Goal: Information Seeking & Learning: Learn about a topic

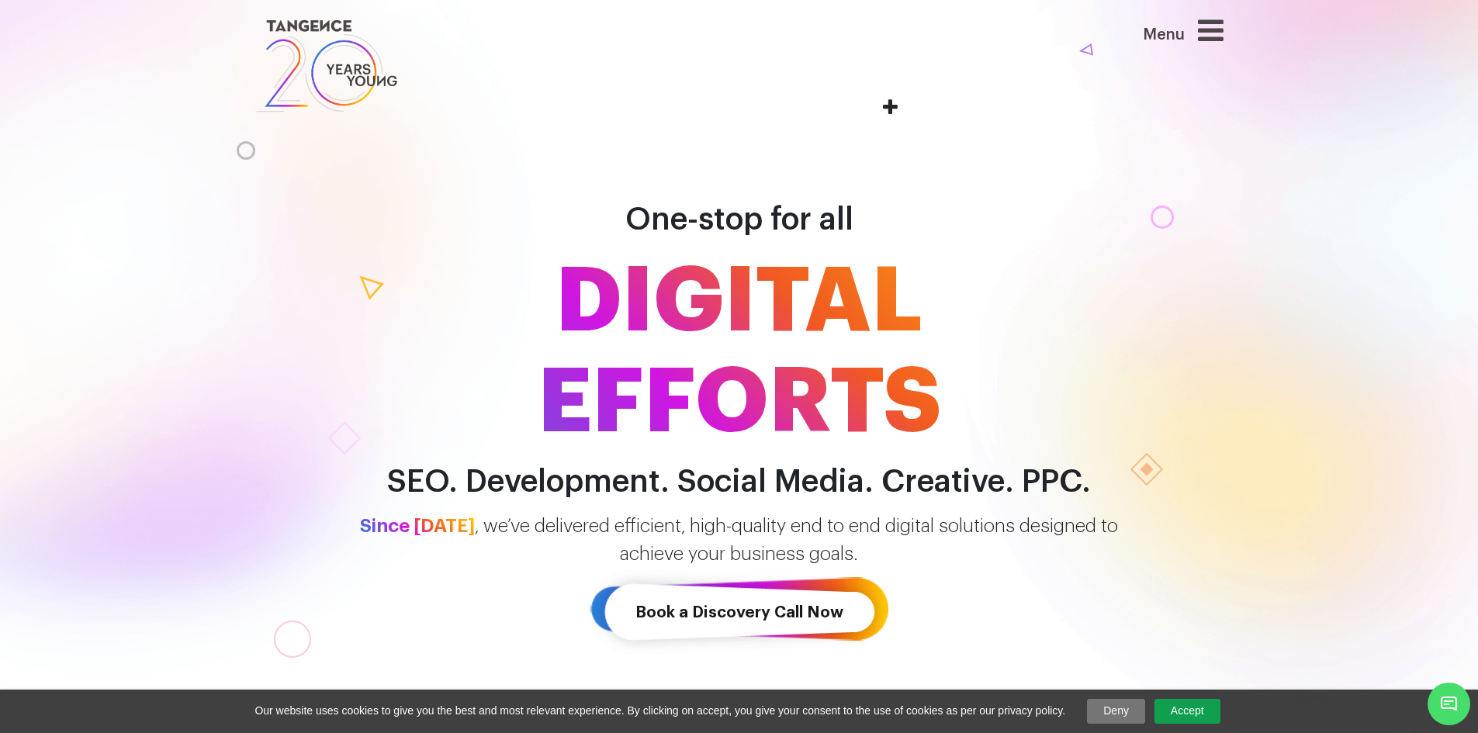
click at [1203, 32] on div "Menu" at bounding box center [1152, 39] width 142 height 46
click at [1215, 23] on icon at bounding box center [1211, 30] width 26 height 29
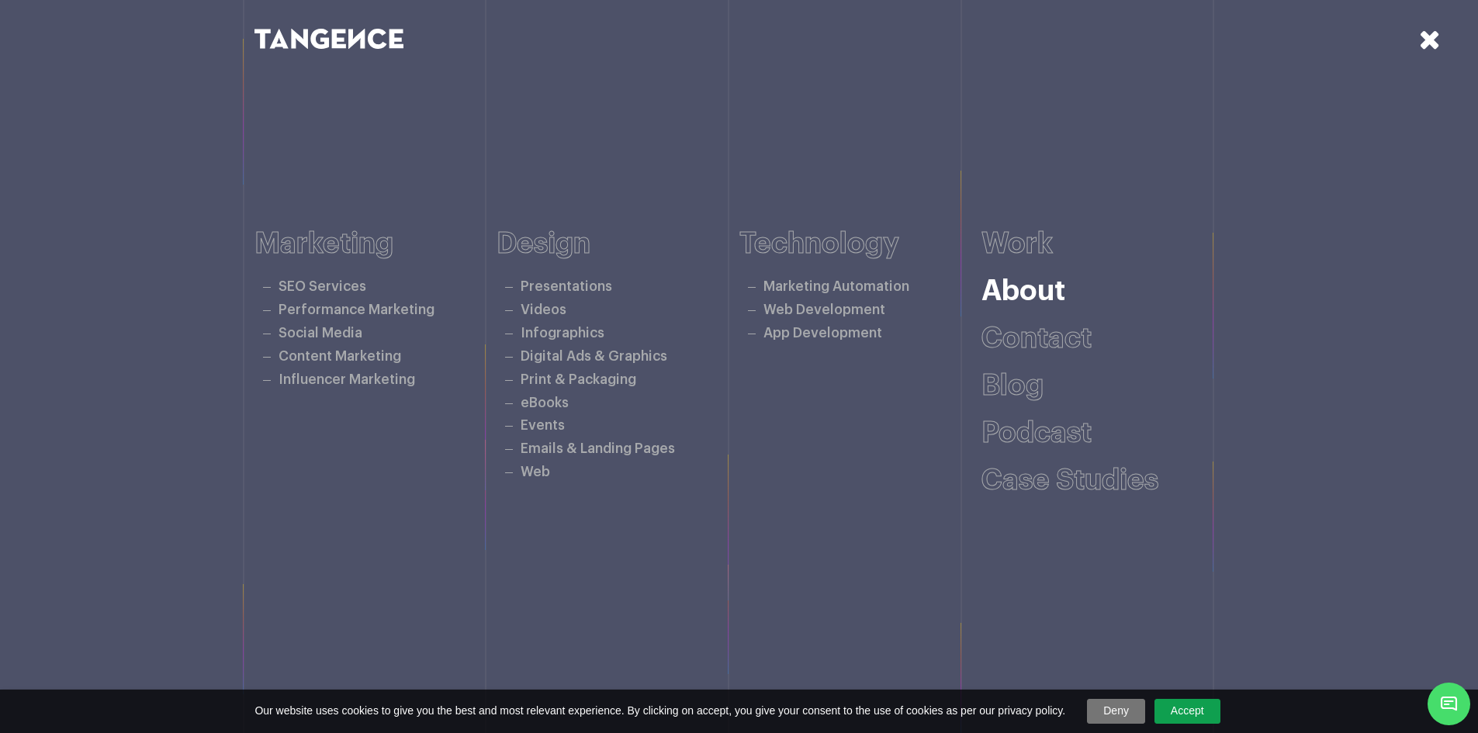
click at [1021, 296] on link "About" at bounding box center [1023, 291] width 84 height 29
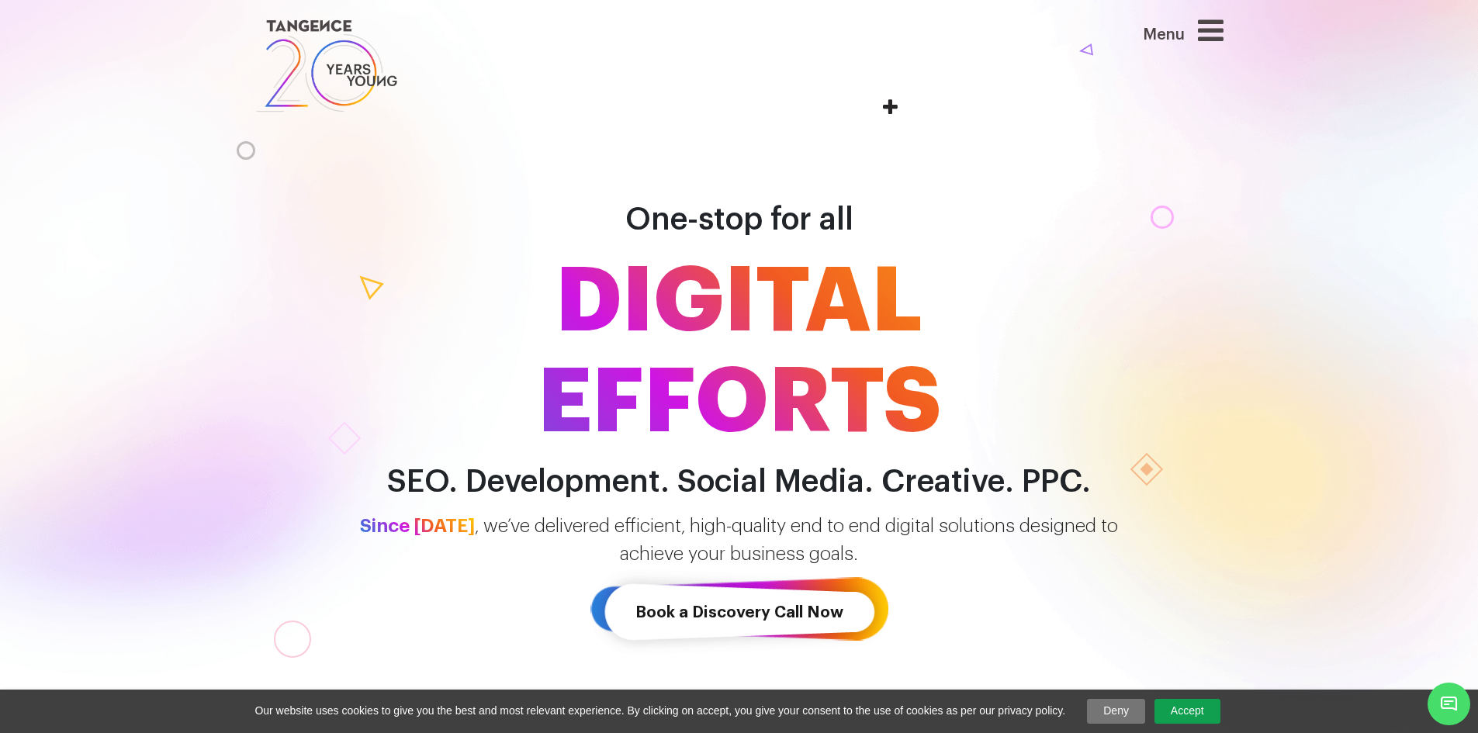
click at [1212, 36] on icon at bounding box center [1211, 30] width 26 height 29
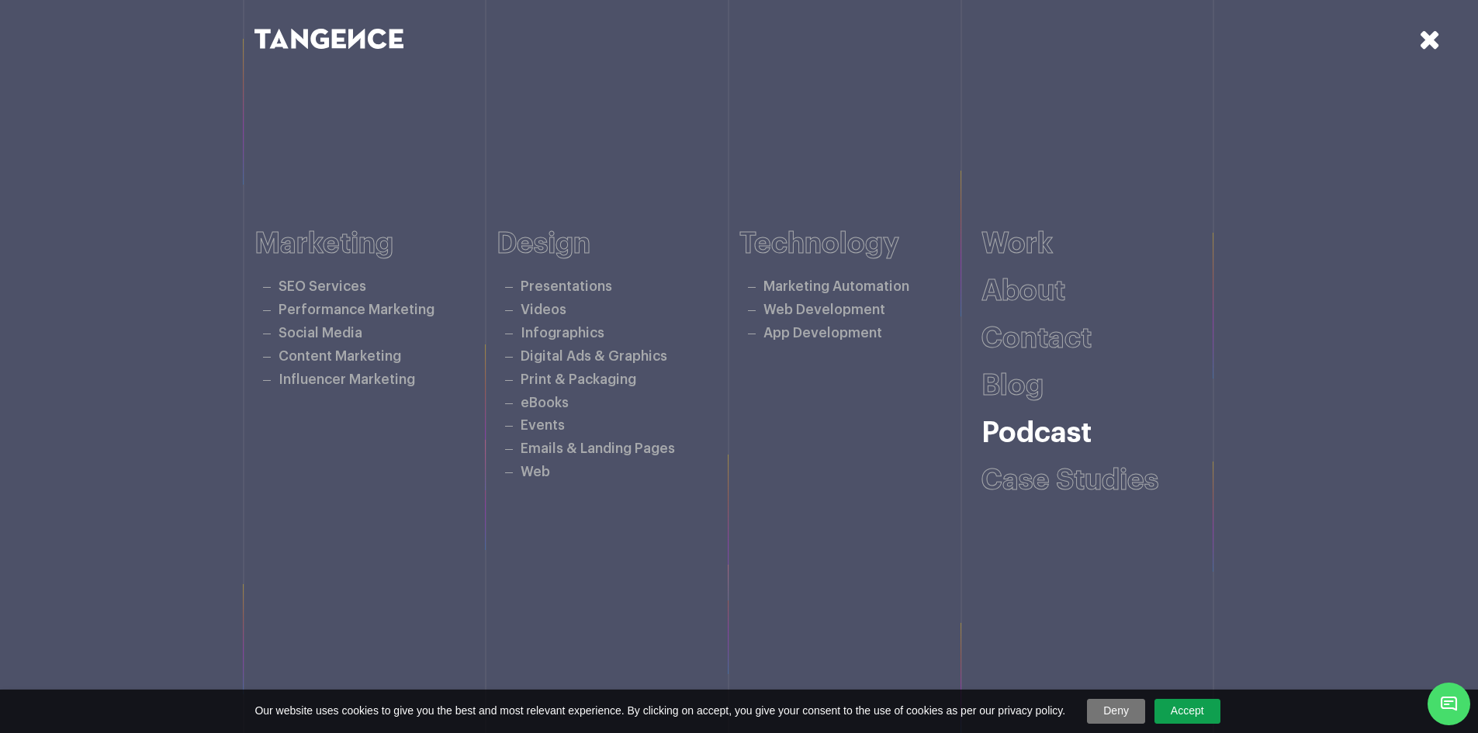
click at [1049, 429] on link "Podcast" at bounding box center [1036, 433] width 110 height 29
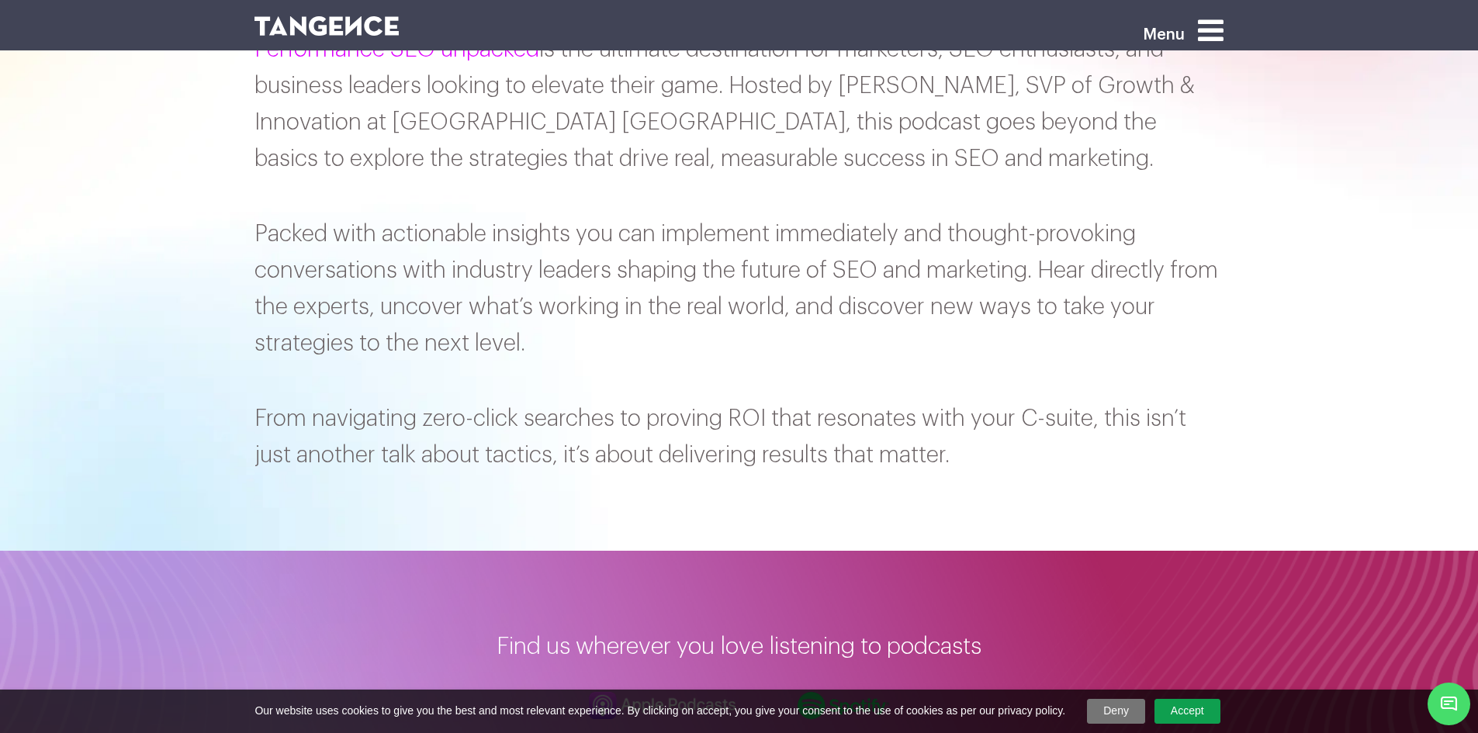
scroll to position [465, 0]
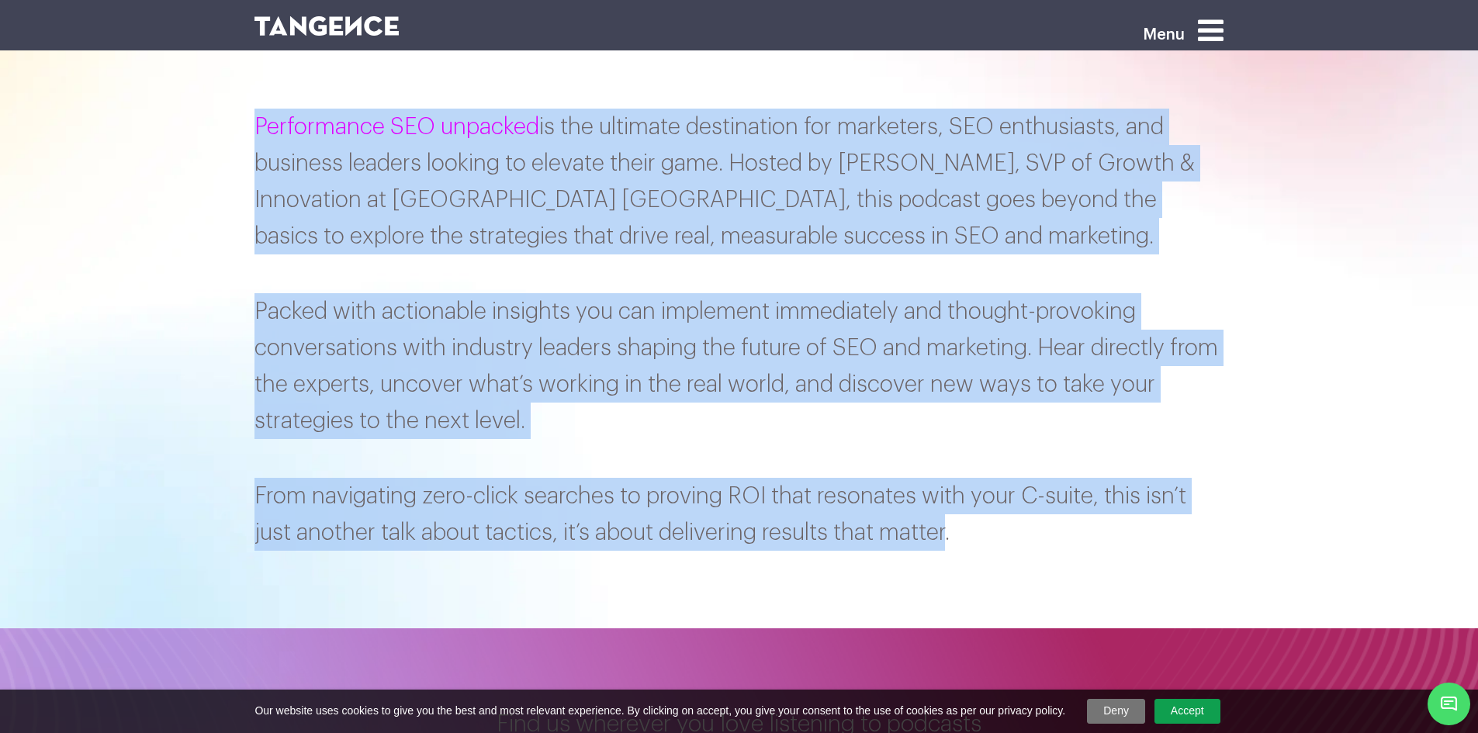
drag, startPoint x: 253, startPoint y: 119, endPoint x: 948, endPoint y: 554, distance: 819.9
click at [948, 554] on section "Performance SEO unpacked is the ultimate destination for marketers, SEO enthusi…" at bounding box center [739, 353] width 1478 height 551
copy div "Performance SEO unpacked is the ultimate destination for marketers, SEO enthusi…"
